Goal: Transaction & Acquisition: Purchase product/service

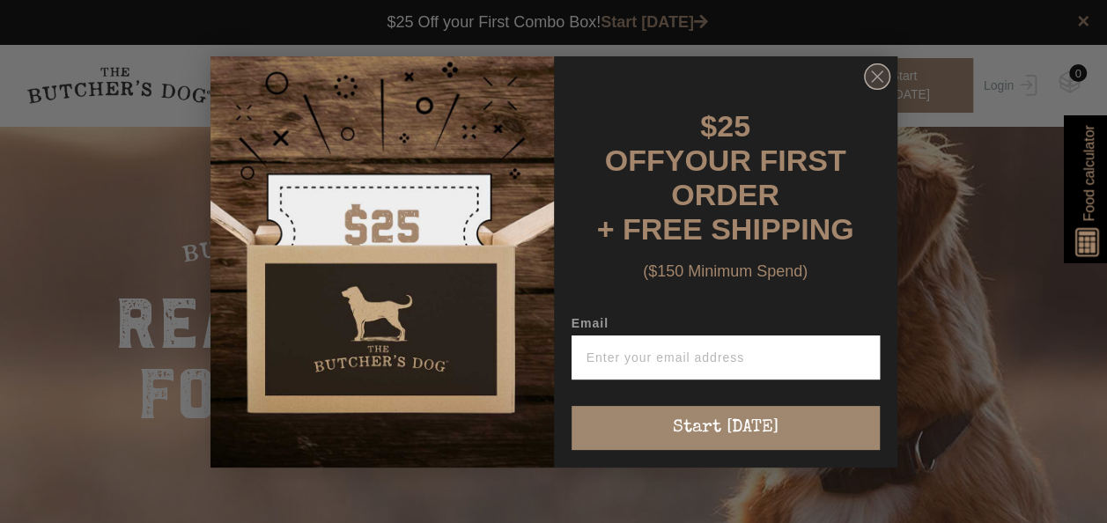
click at [873, 73] on circle "Close dialog" at bounding box center [877, 76] width 26 height 26
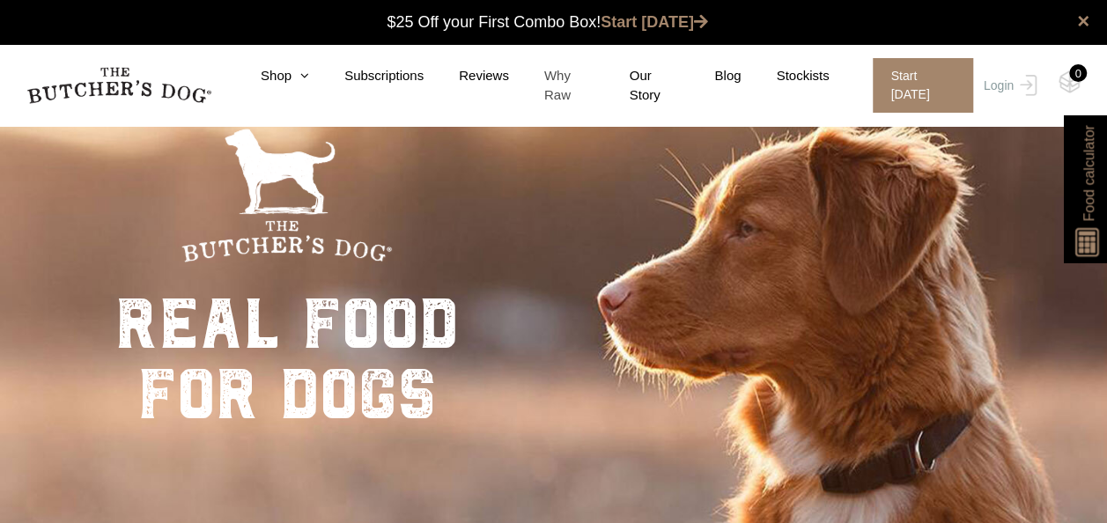
click at [579, 83] on link "Why Raw" at bounding box center [551, 86] width 85 height 40
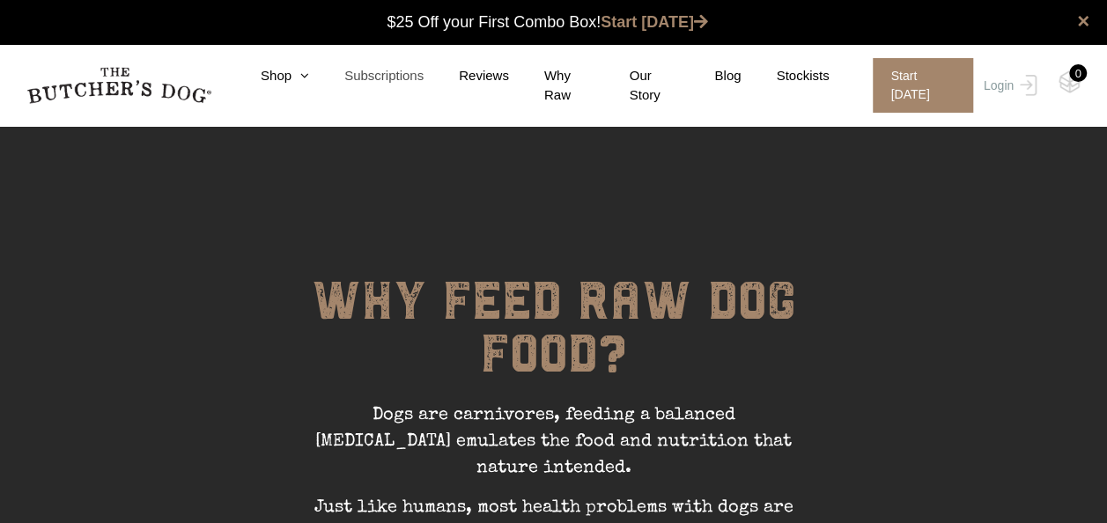
click at [365, 82] on link "Subscriptions" at bounding box center [366, 76] width 114 height 20
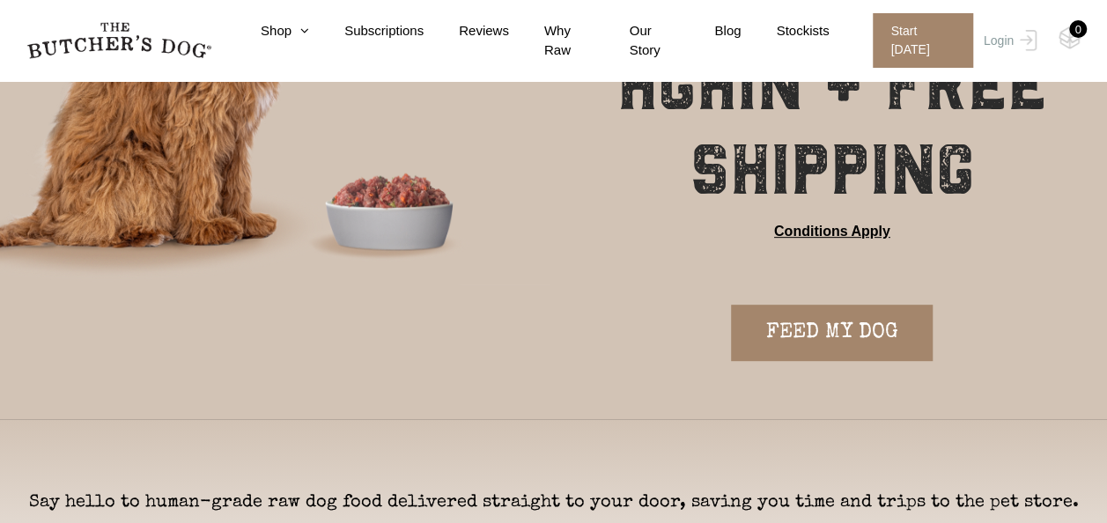
scroll to position [285, 0]
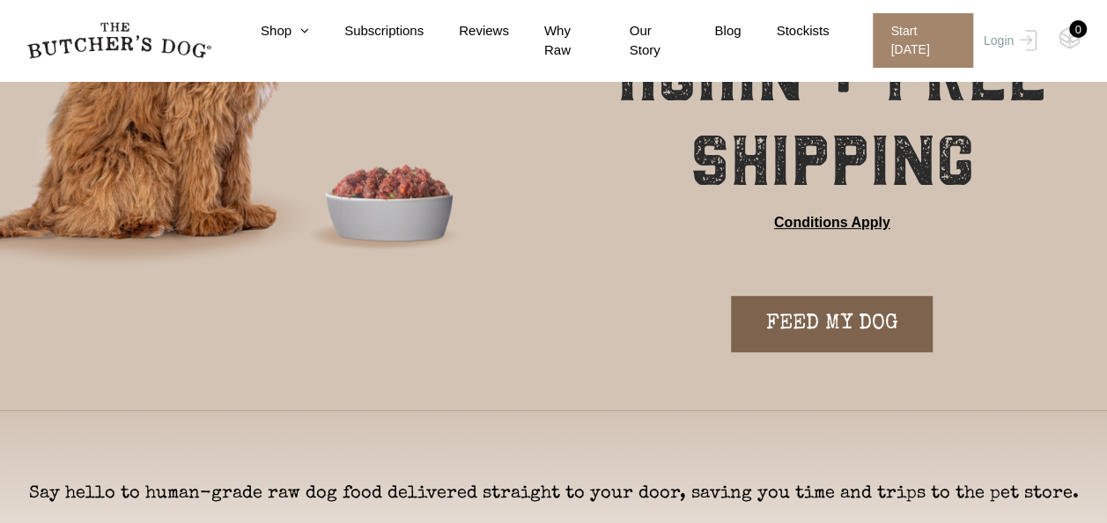
click at [824, 333] on link "FEED MY DOG" at bounding box center [832, 324] width 202 height 56
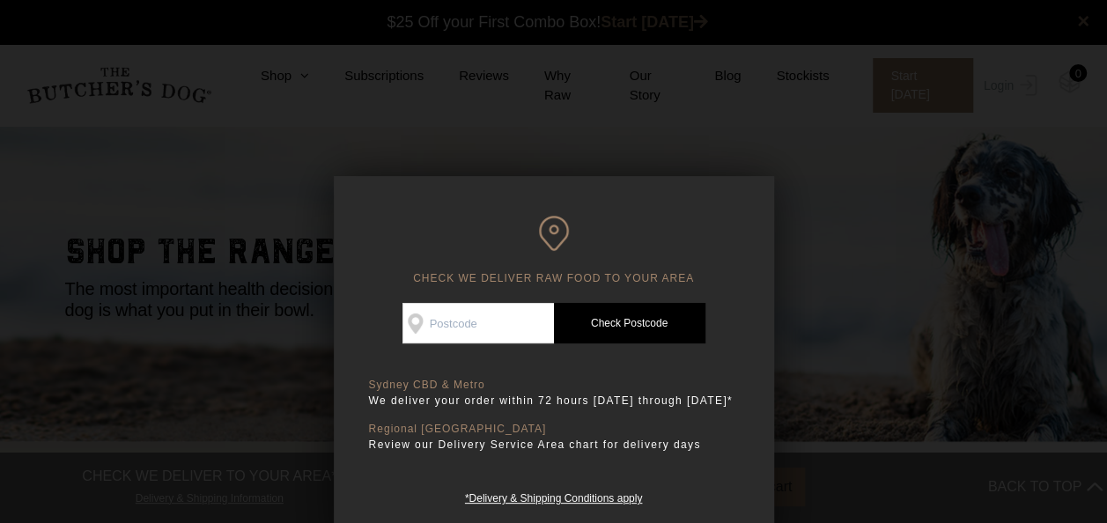
click at [497, 316] on input "Check Availability At" at bounding box center [477, 323] width 151 height 41
type input "4011"
click at [608, 320] on link "Check Postcode" at bounding box center [629, 323] width 151 height 41
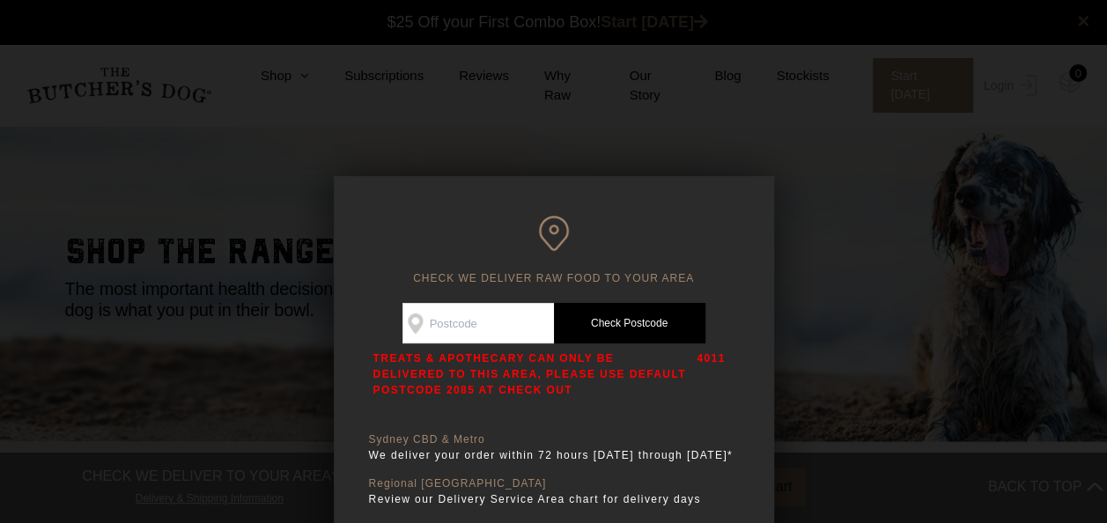
click at [649, 208] on div "CHECK WE DELIVER RAW FOOD TO YOUR AREA Good news! We deliver to your area Check…" at bounding box center [554, 388] width 440 height 425
click at [561, 2] on div at bounding box center [553, 261] width 1107 height 523
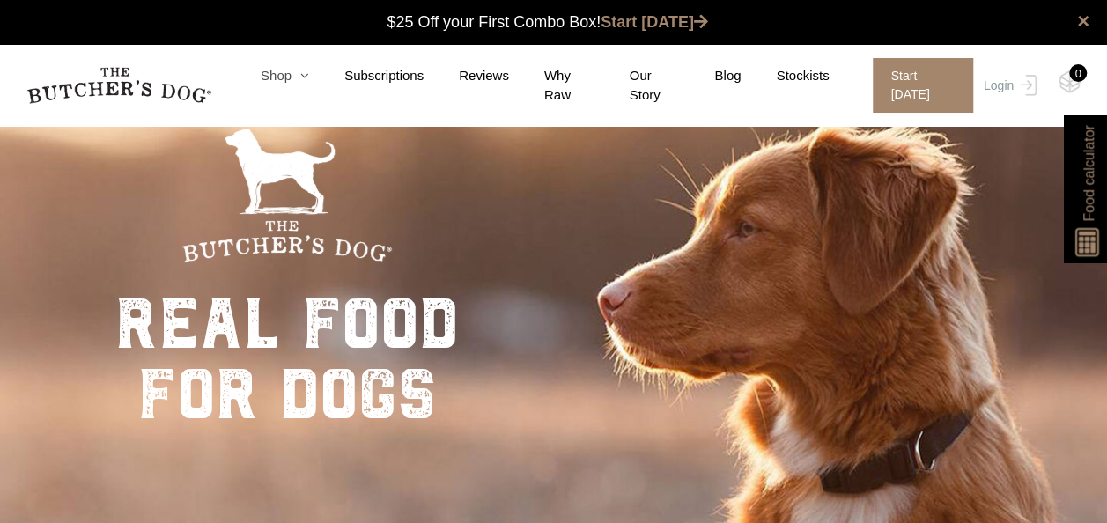
click at [288, 75] on link "Shop" at bounding box center [267, 76] width 84 height 20
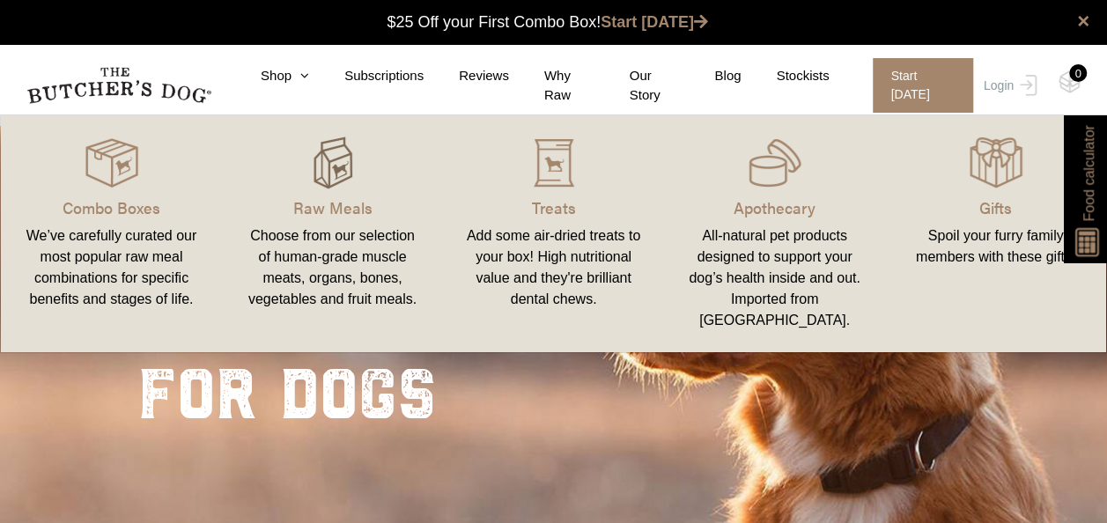
click at [318, 178] on img at bounding box center [332, 162] width 53 height 53
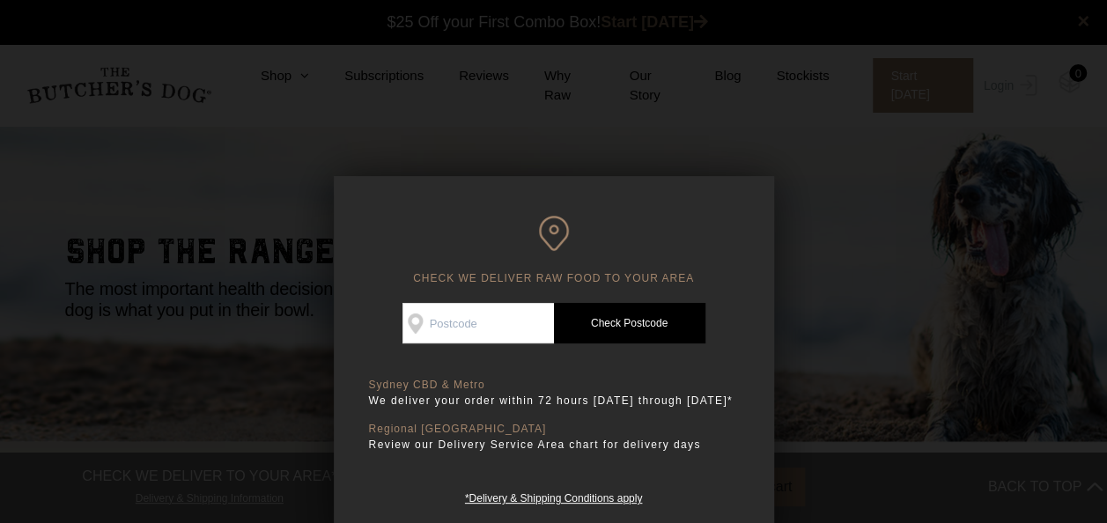
click at [515, 329] on input "Check Availability At" at bounding box center [477, 323] width 151 height 41
type input "2068"
click at [588, 323] on link "Check Postcode" at bounding box center [629, 323] width 151 height 41
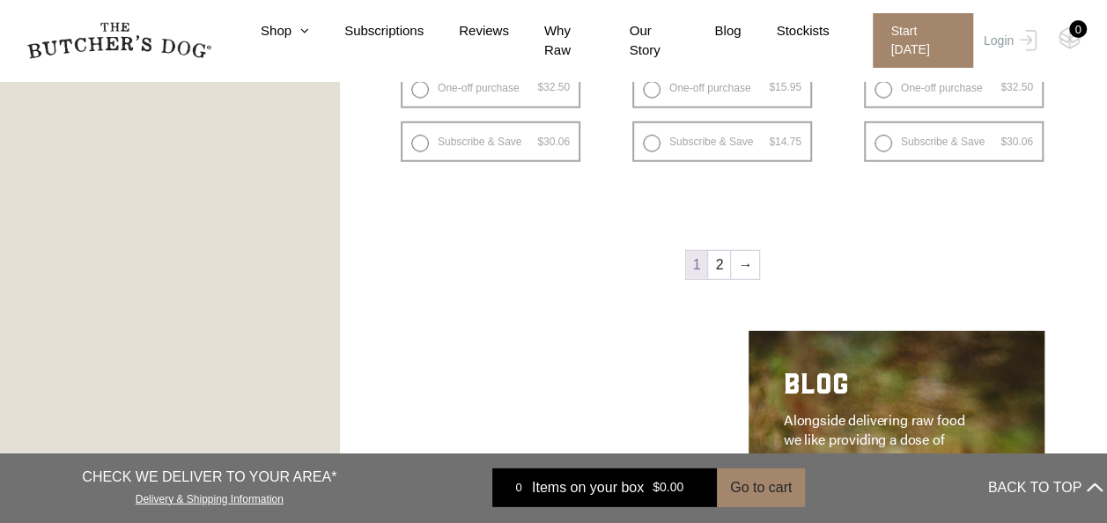
scroll to position [2336, 0]
click at [720, 264] on link "2" at bounding box center [719, 263] width 22 height 28
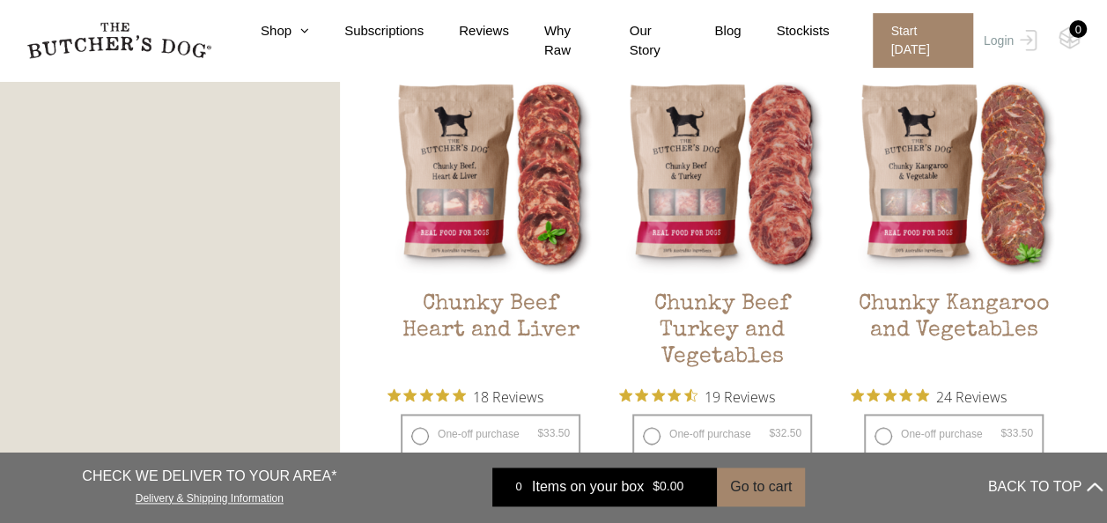
scroll to position [1005, 0]
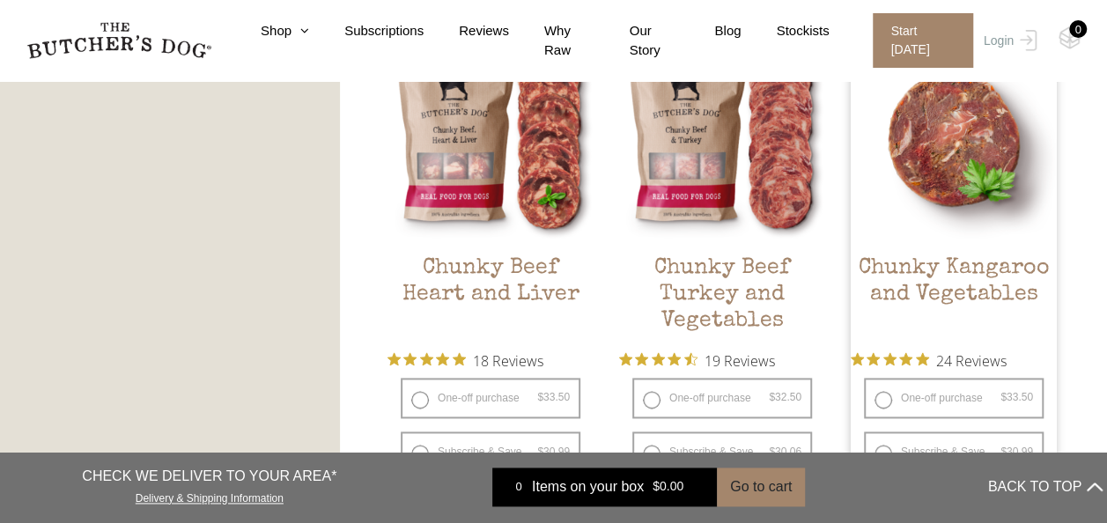
click at [918, 268] on h2 "Chunky Kangaroo and Vegetables" at bounding box center [954, 296] width 206 height 83
